Goal: Information Seeking & Learning: Stay updated

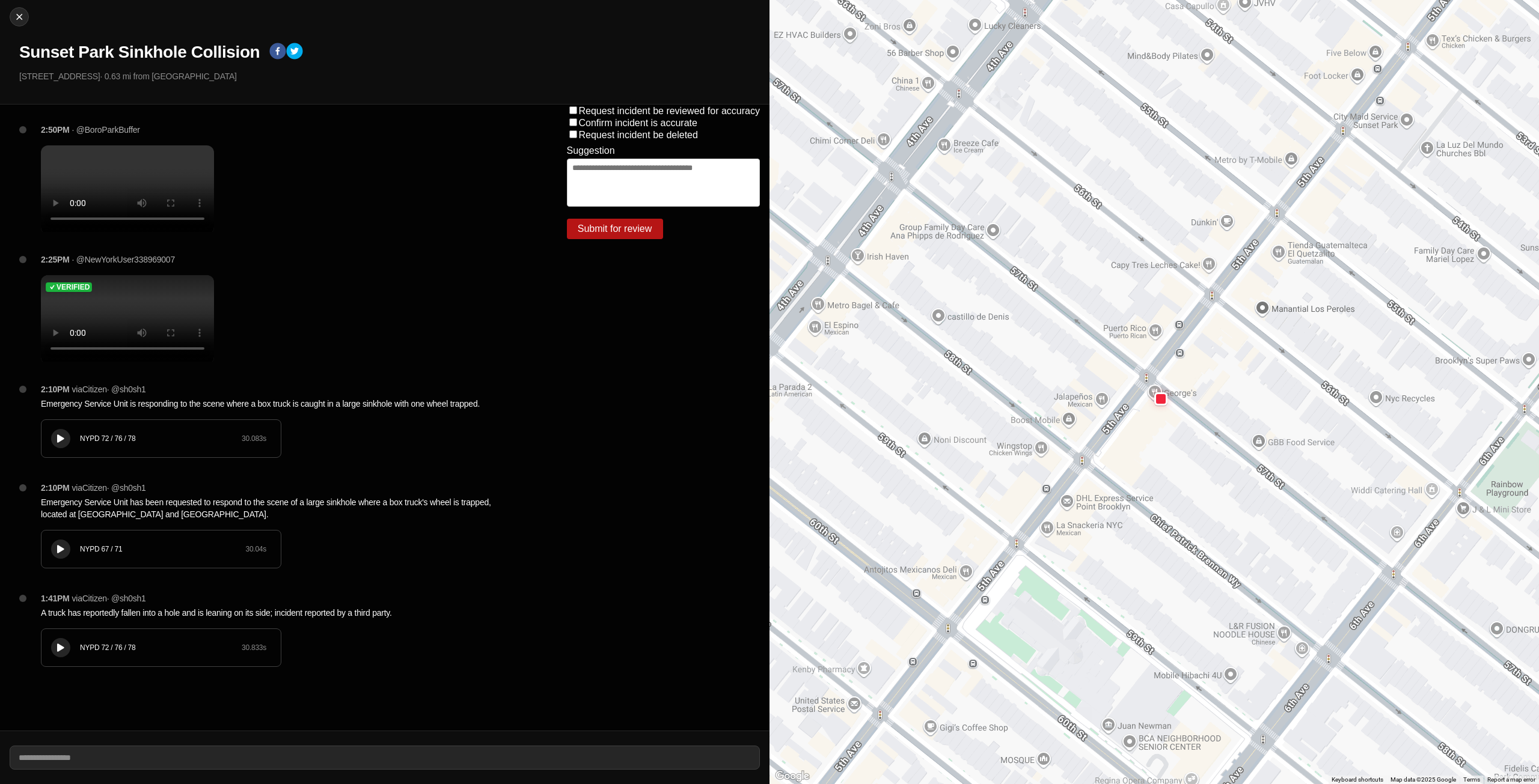
click at [15, 29] on div "Close [GEOGRAPHIC_DATA] Sinkhole Collision [STREET_ADDRESS] · 0.63 mi from [GEO…" at bounding box center [385, 52] width 770 height 105
click at [19, 17] on img at bounding box center [19, 17] width 12 height 12
select select "*"
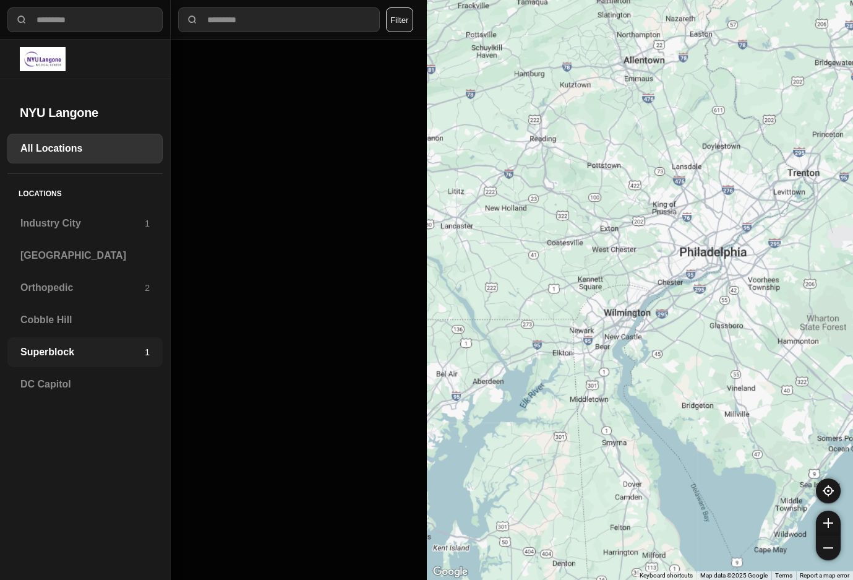
click at [40, 354] on h3 "Superblock" at bounding box center [82, 352] width 124 height 15
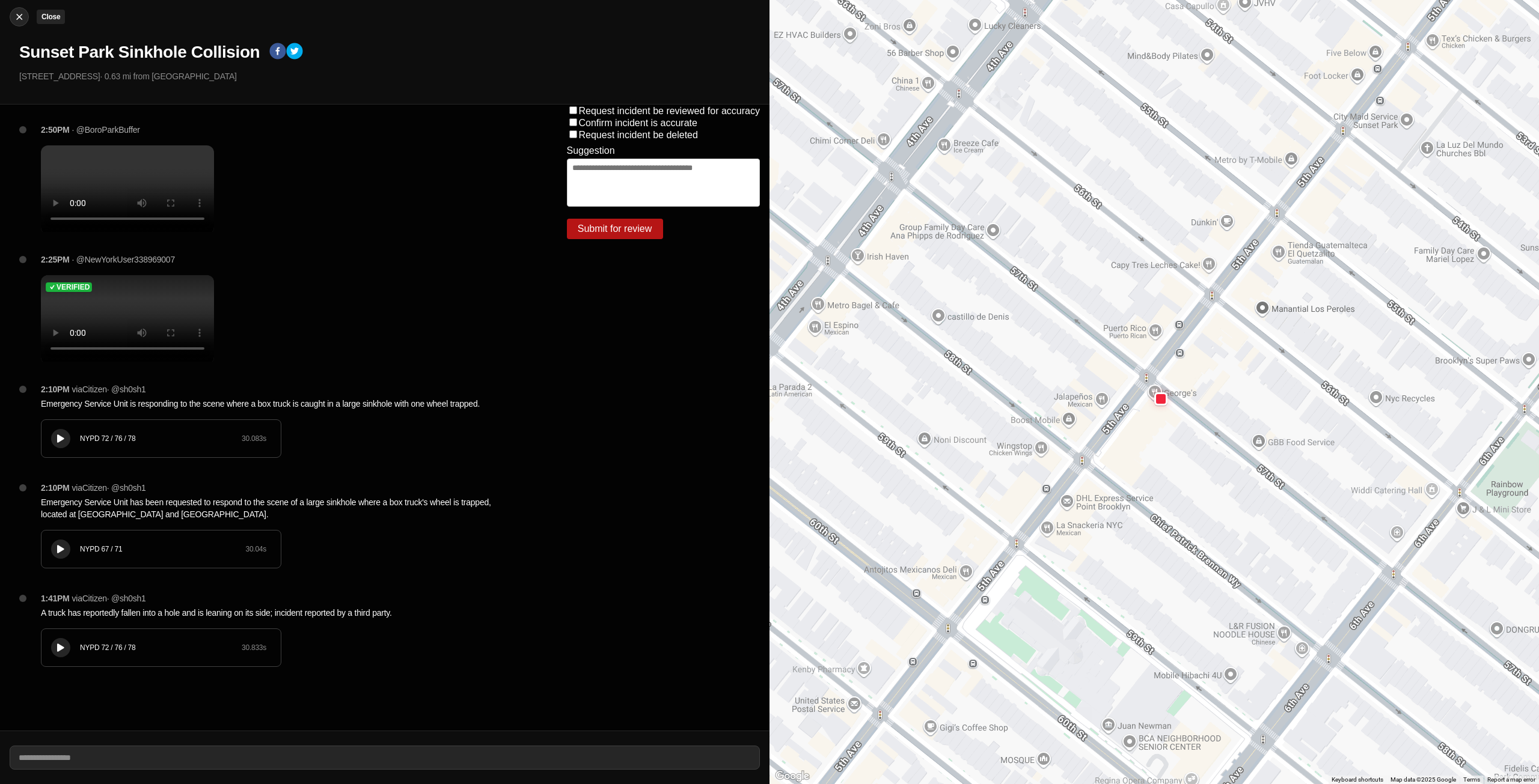
click at [17, 15] on img at bounding box center [19, 17] width 12 height 12
select select "*"
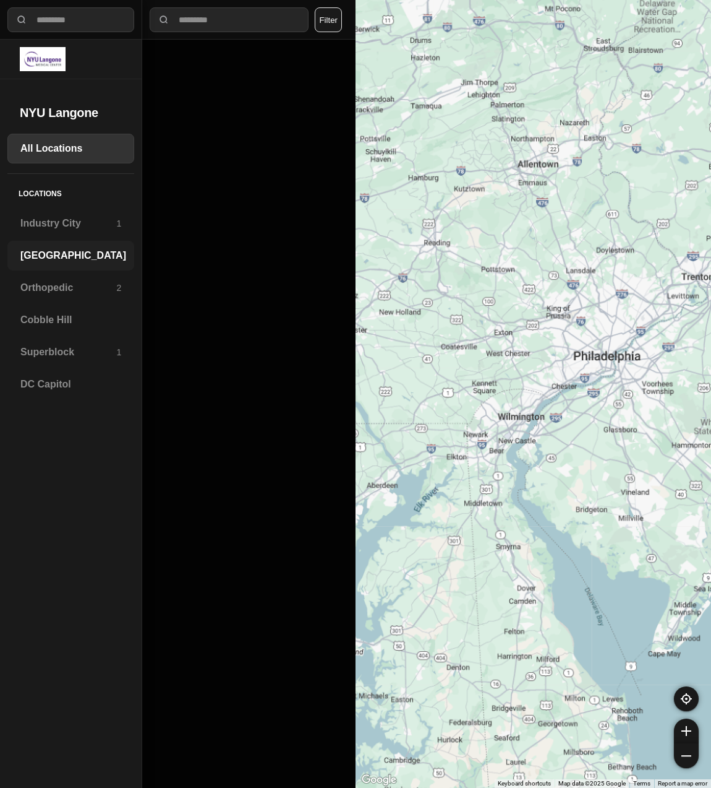
click at [48, 254] on h3 "[GEOGRAPHIC_DATA]" at bounding box center [73, 255] width 106 height 15
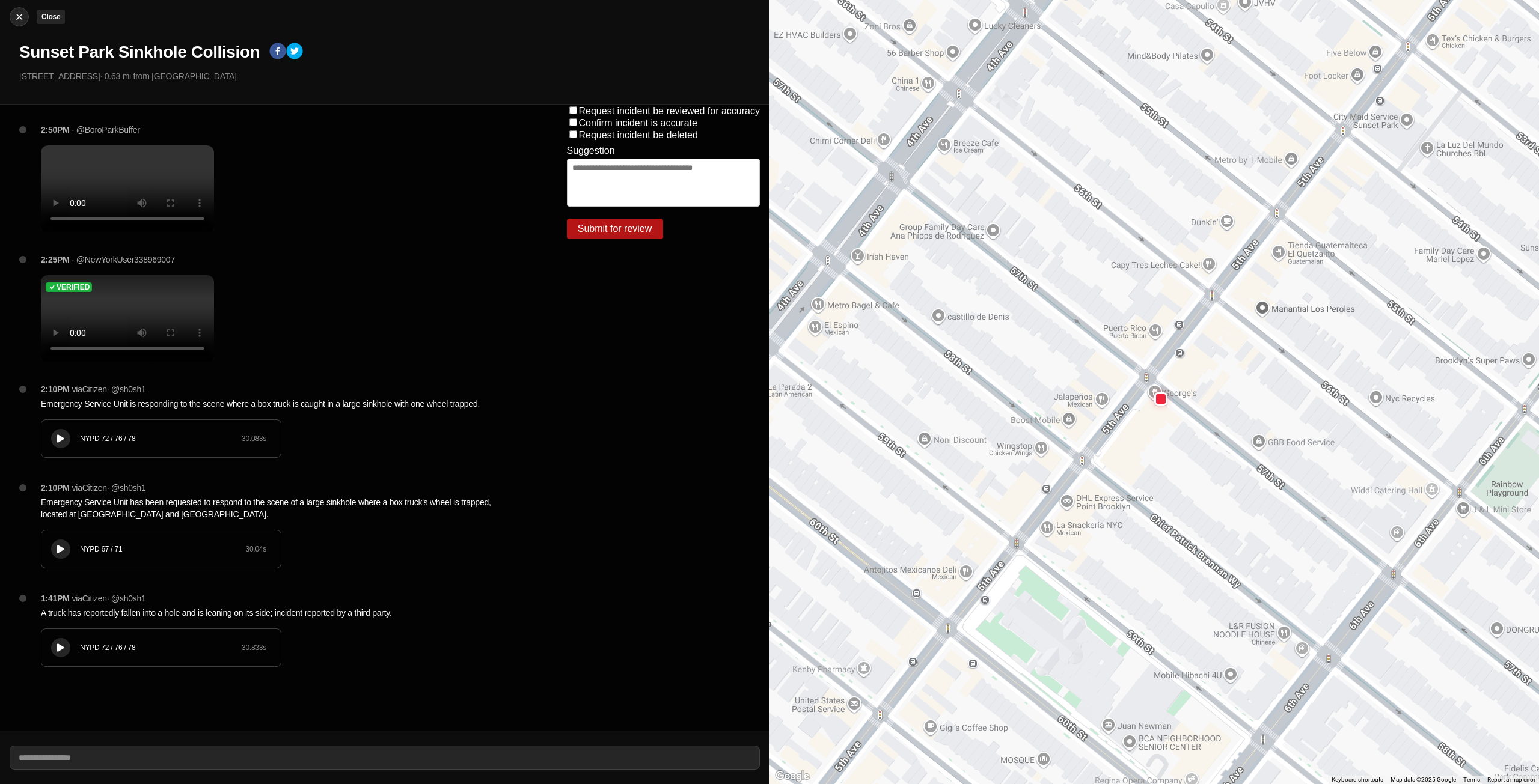
click at [16, 15] on img at bounding box center [19, 17] width 12 height 12
select select "*"
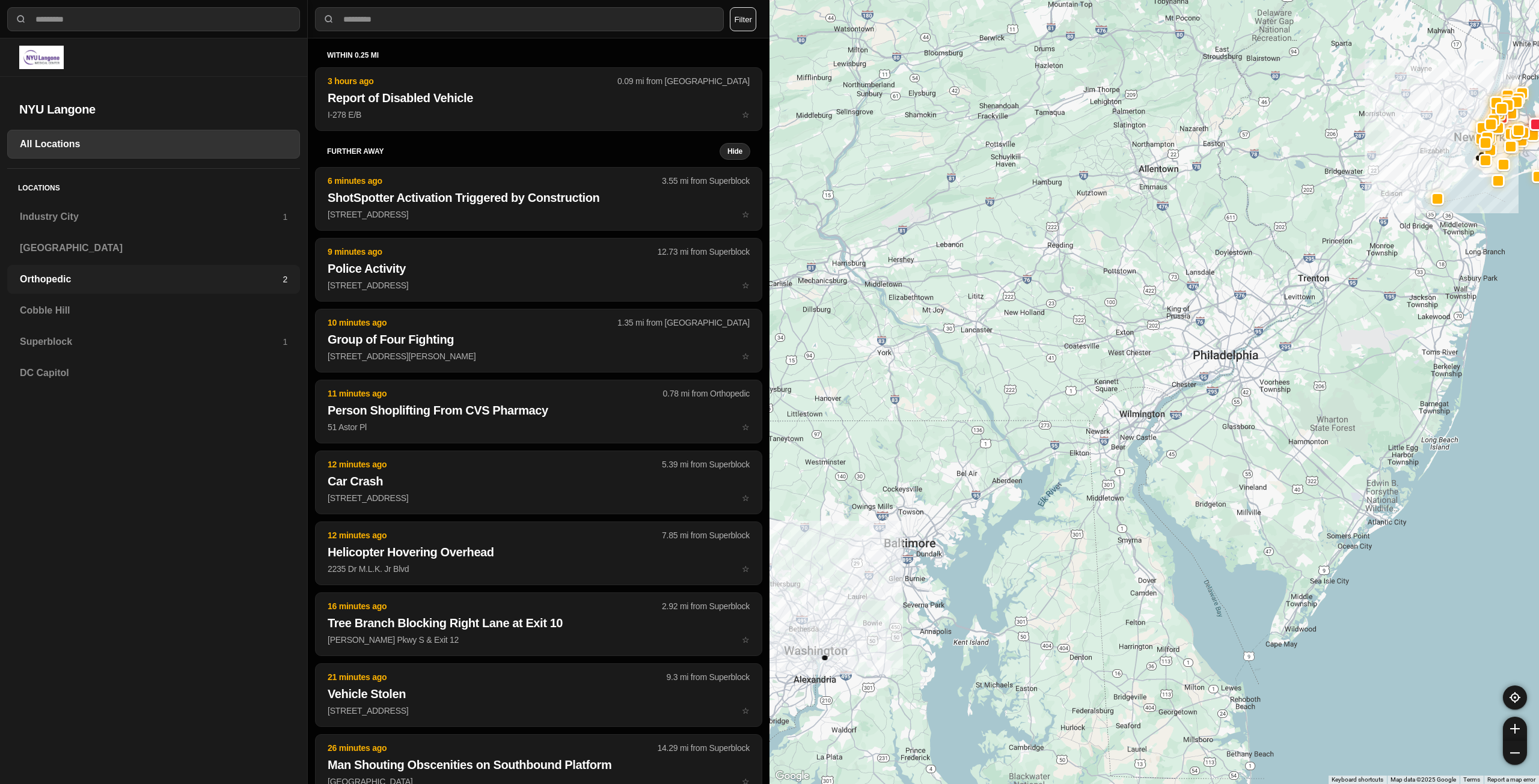
click at [51, 279] on h3 "Orthopedic" at bounding box center [151, 279] width 262 height 15
